Goal: Task Accomplishment & Management: Use online tool/utility

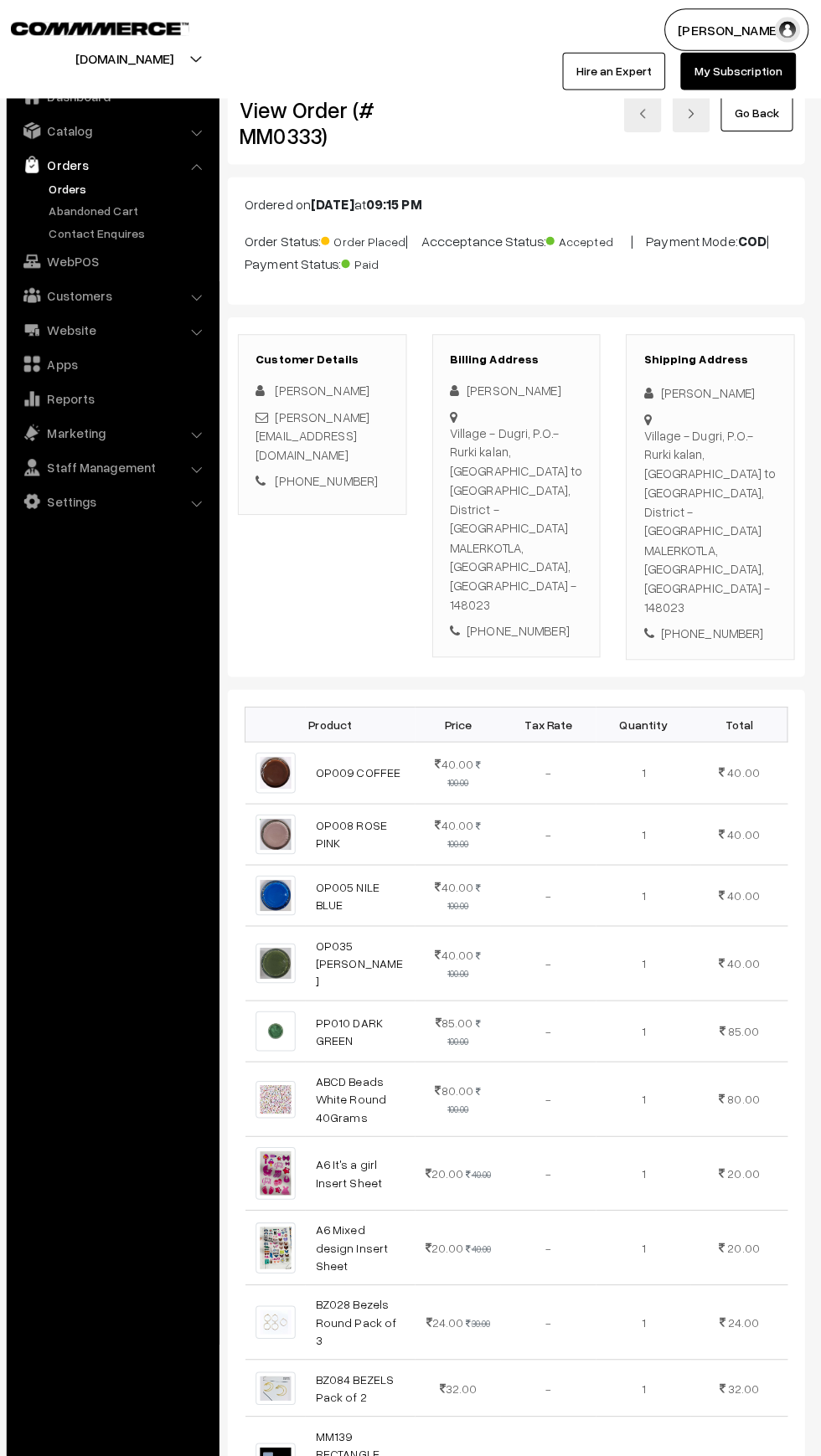
click at [62, 178] on link "Orders" at bounding box center [137, 186] width 166 height 18
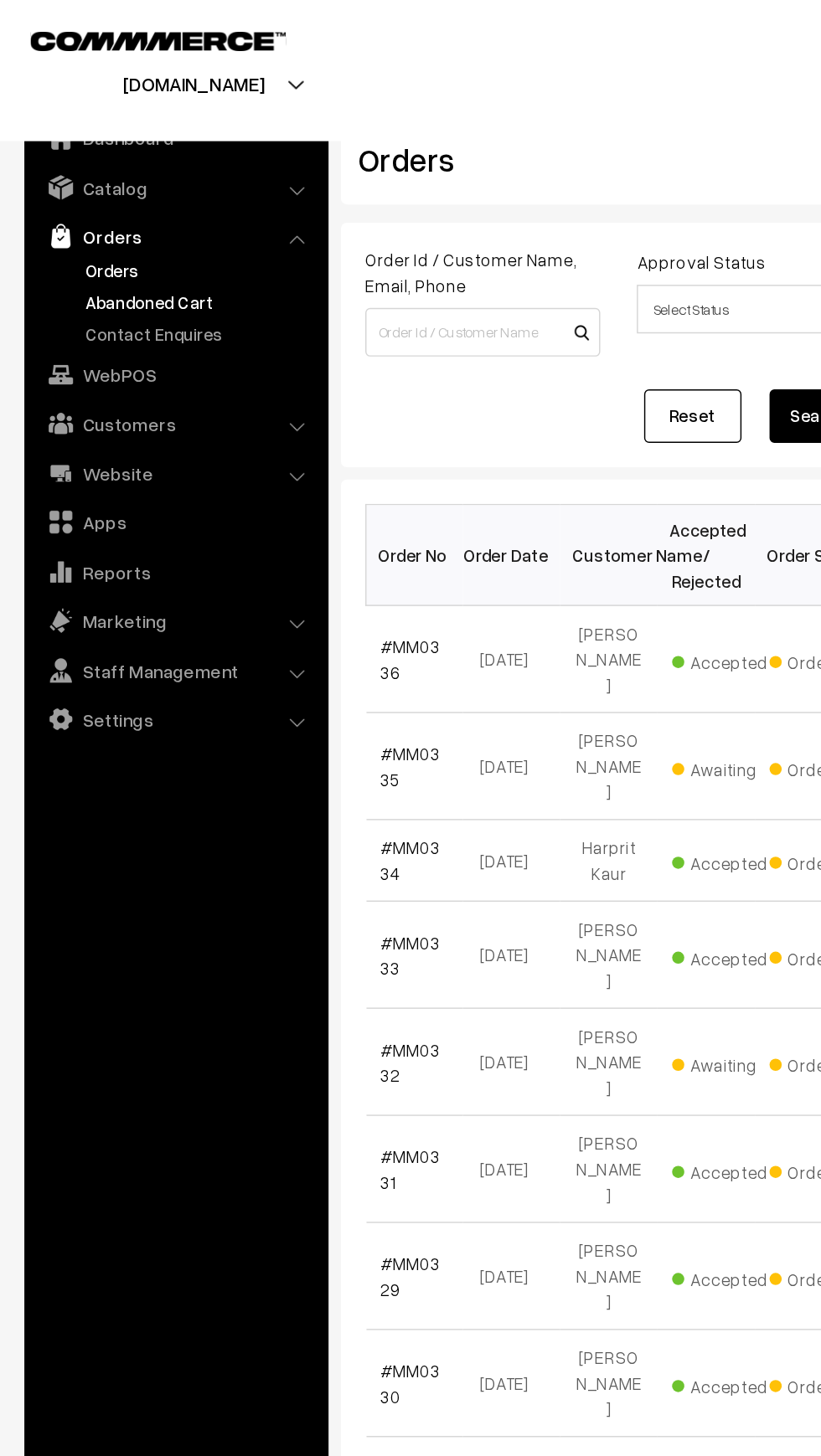
click at [55, 210] on link "Abandoned Cart" at bounding box center [137, 207] width 166 height 18
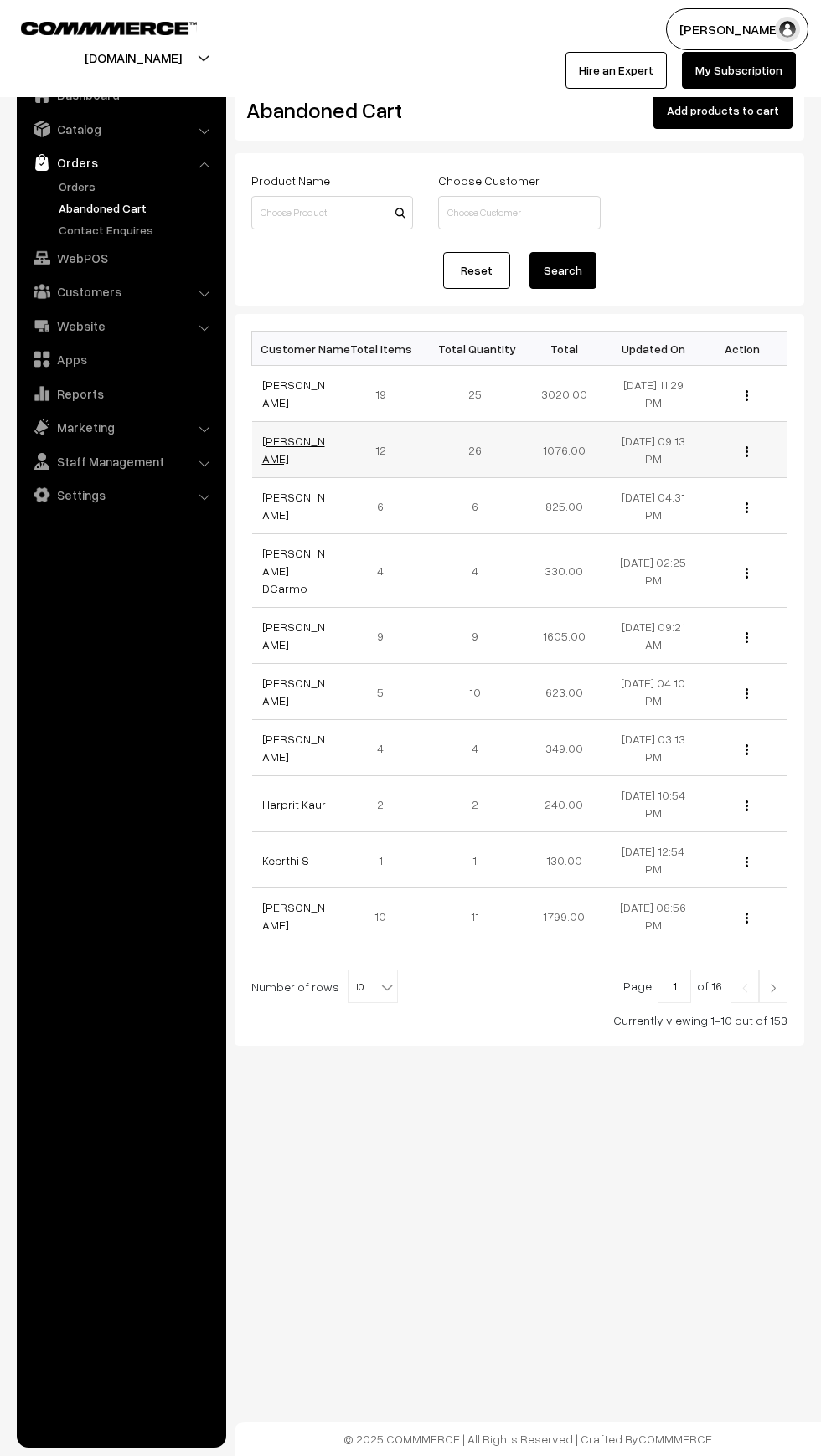
click at [276, 458] on link "[PERSON_NAME]" at bounding box center [293, 450] width 63 height 32
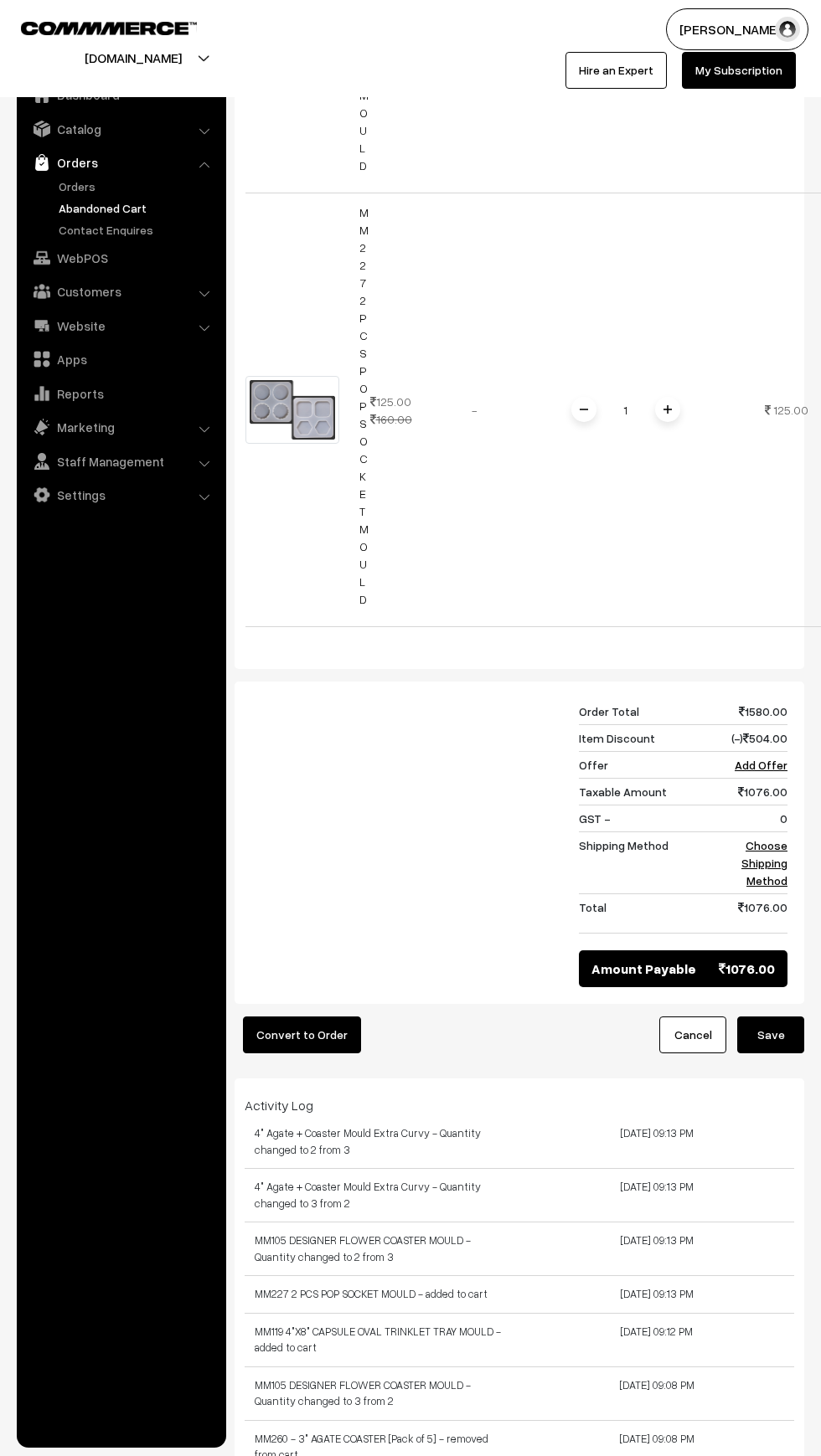
scroll to position [5306, 0]
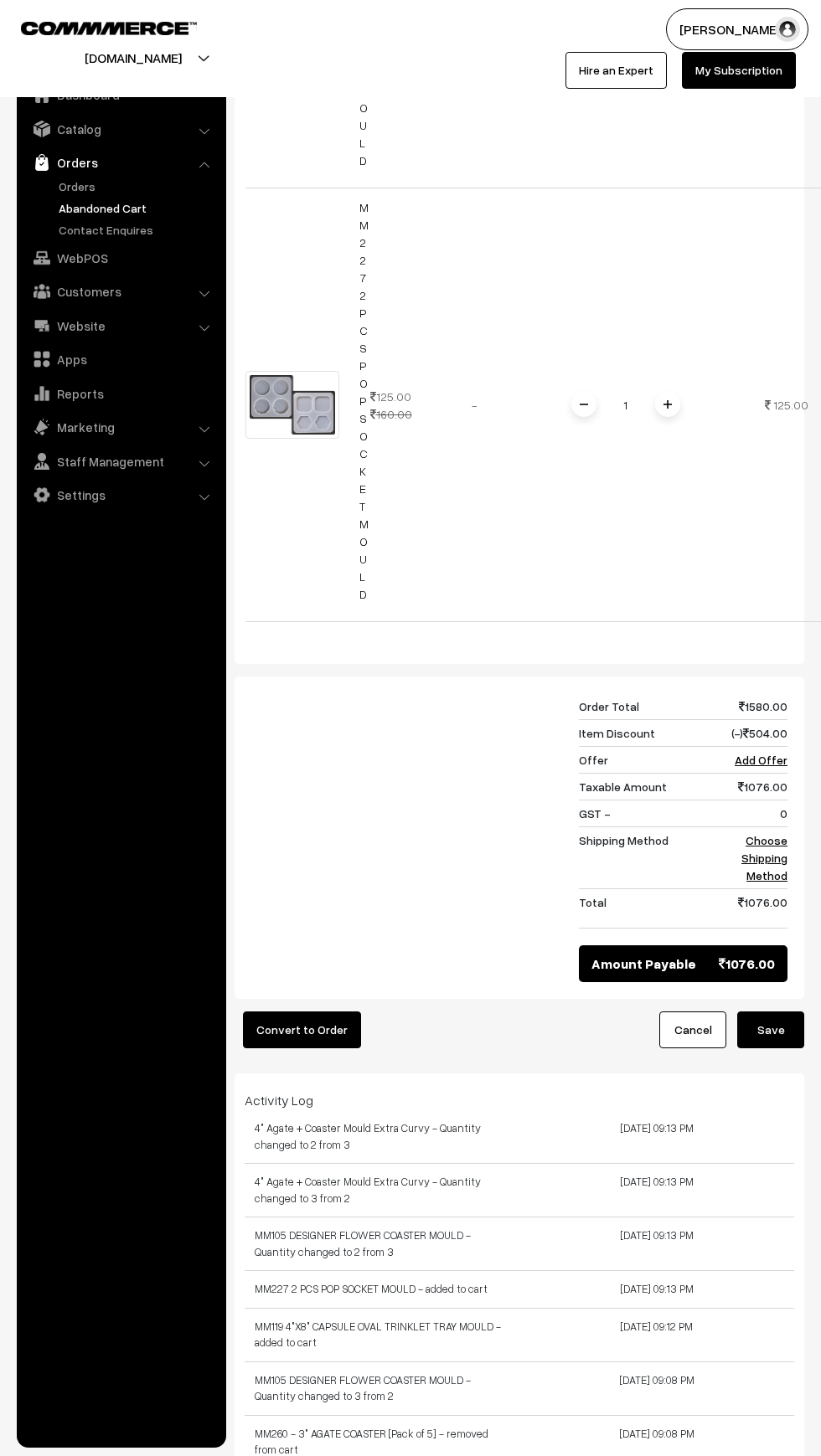
click at [287, 1011] on button "Convert to Order" at bounding box center [302, 1030] width 118 height 37
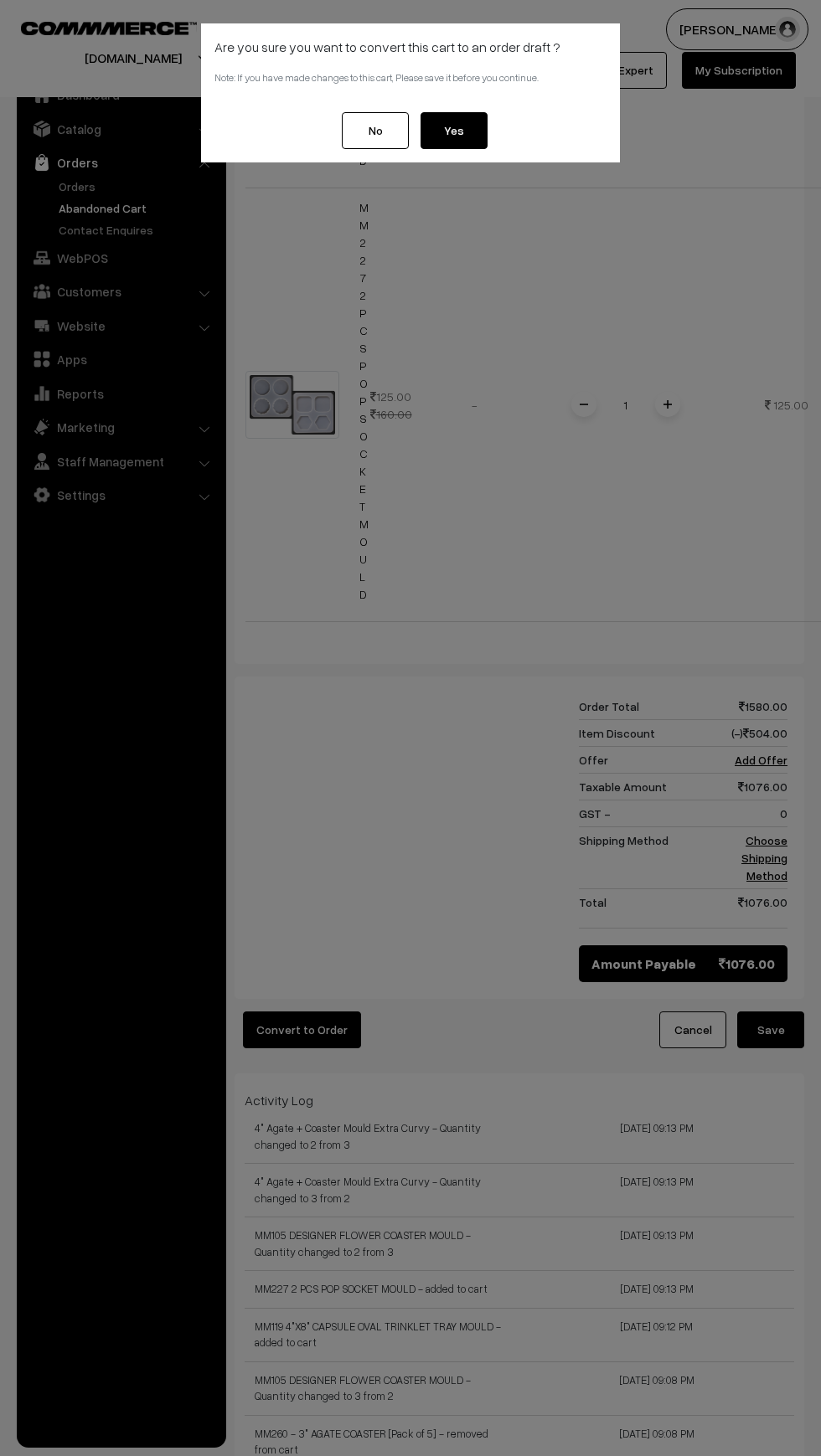
click at [455, 131] on button "Yes" at bounding box center [453, 131] width 67 height 37
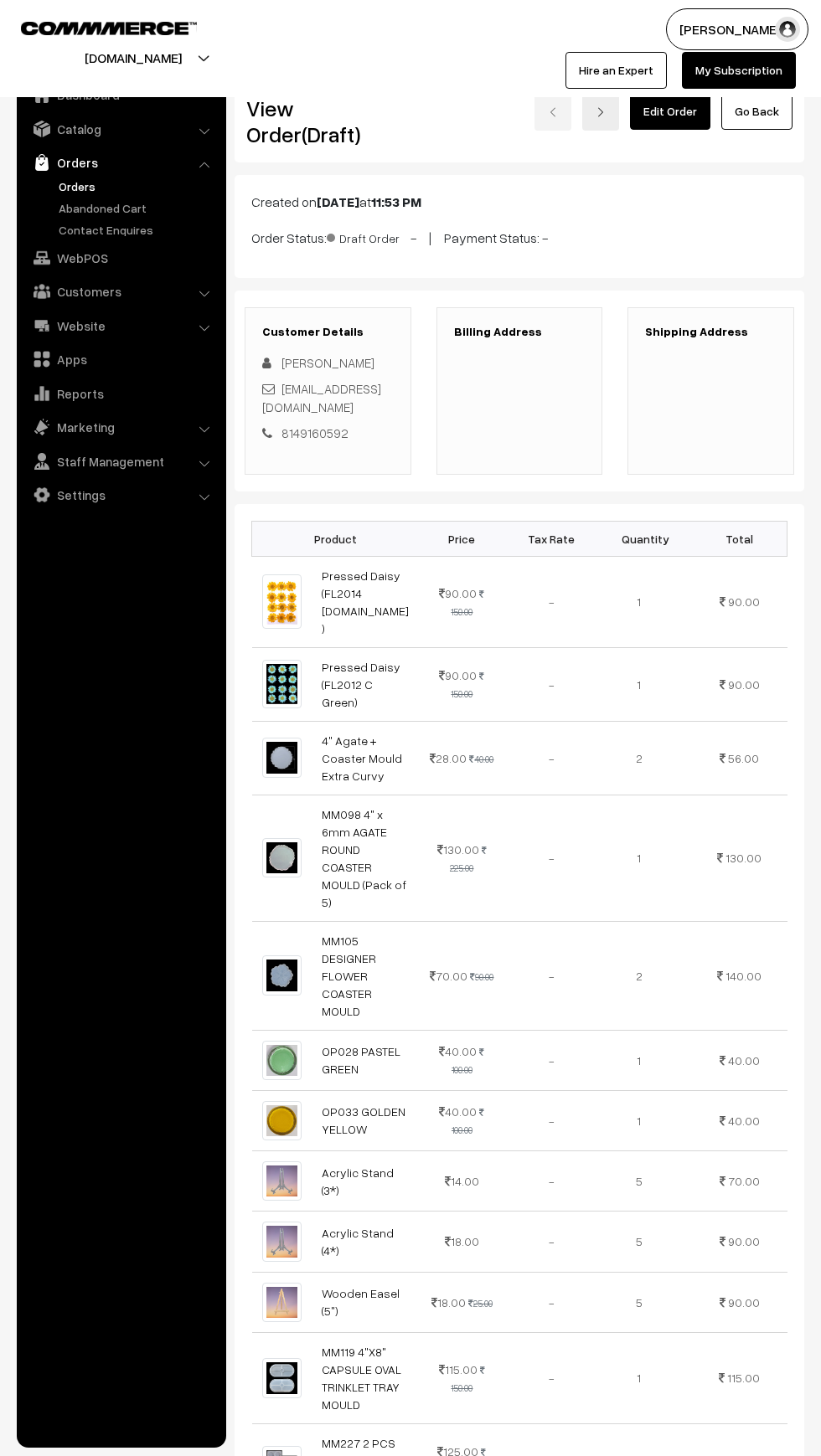
scroll to position [606, 0]
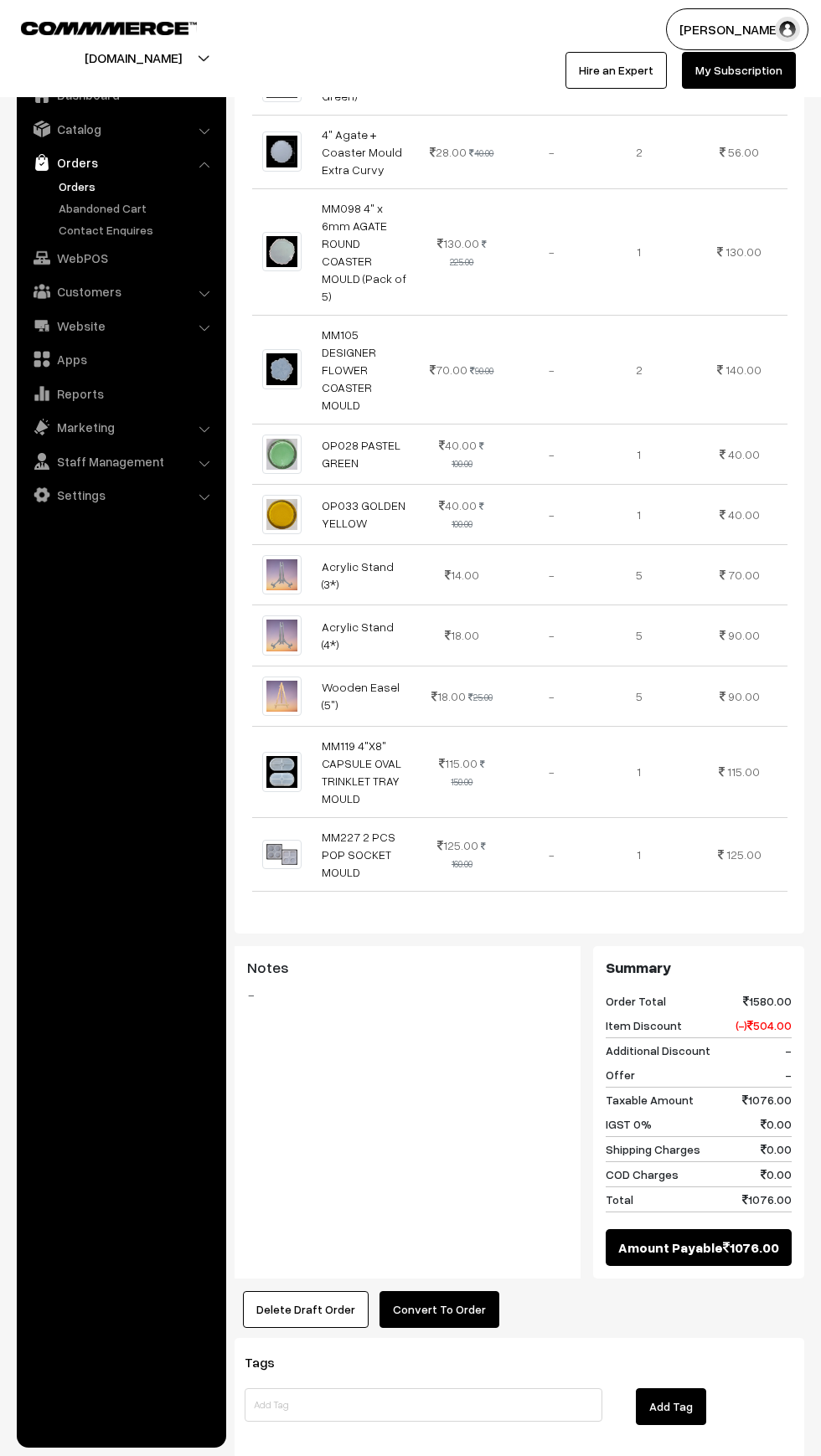
click at [456, 1291] on button "Convert To Order" at bounding box center [439, 1309] width 120 height 37
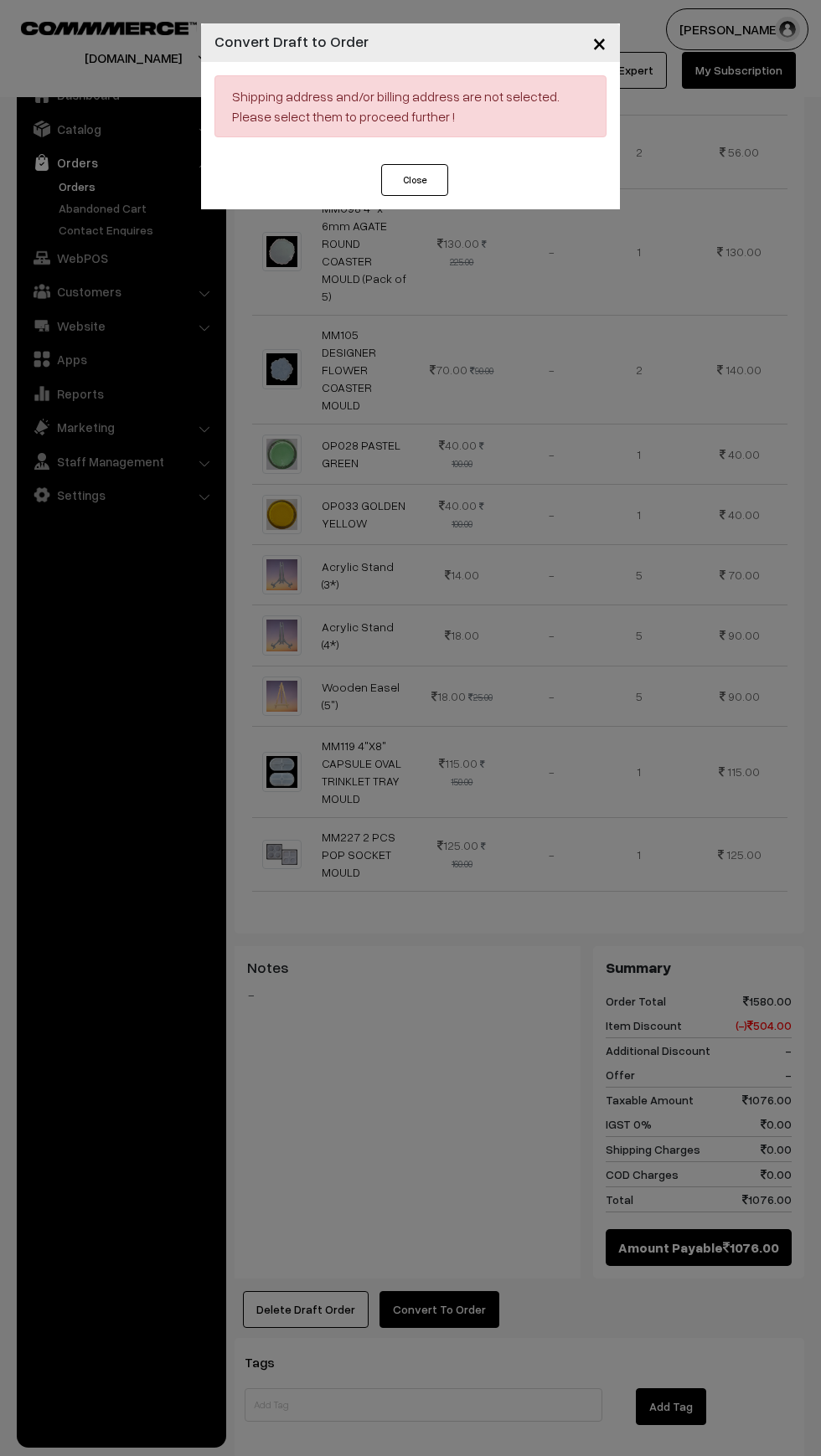
click at [415, 180] on button "Close" at bounding box center [414, 180] width 67 height 32
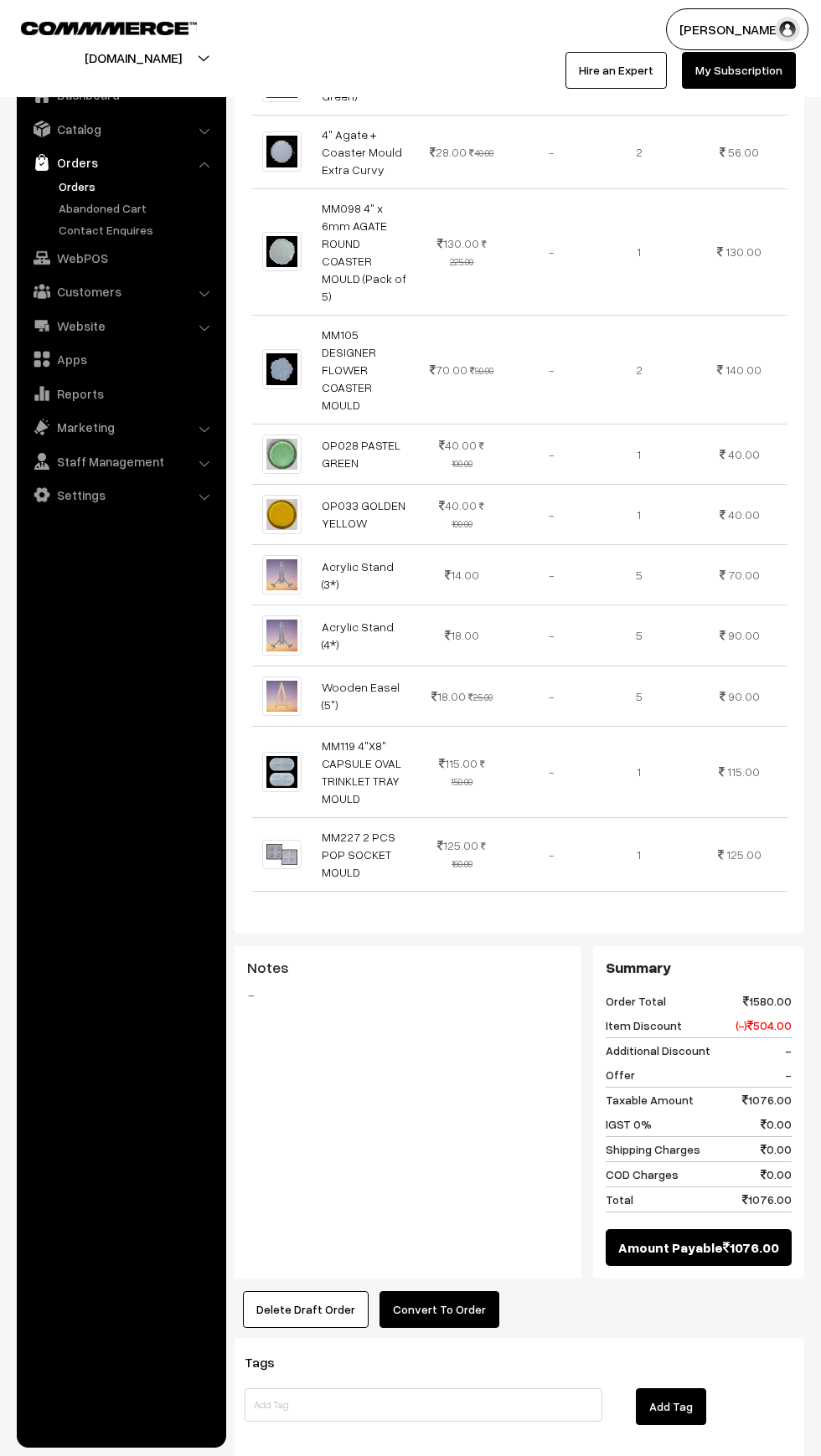
scroll to position [393, 0]
